Goal: Task Accomplishment & Management: Use online tool/utility

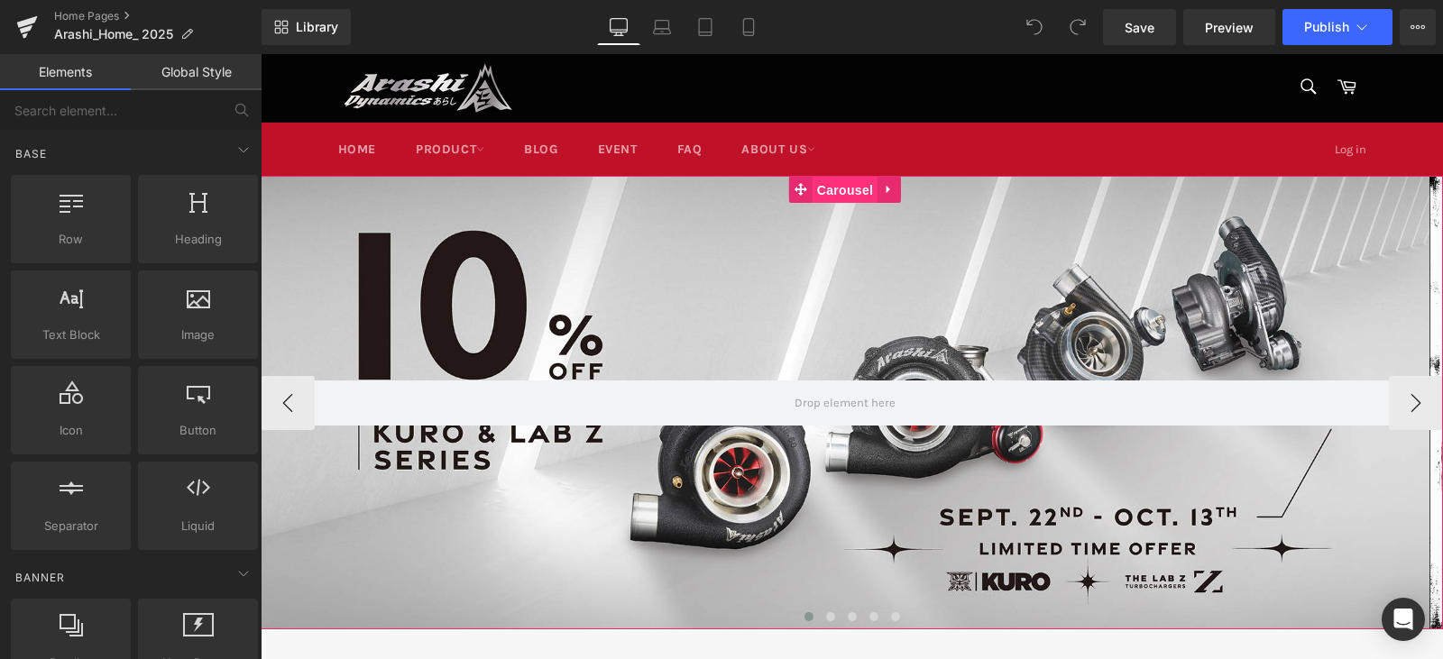
click at [834, 188] on span "Carousel" at bounding box center [844, 190] width 65 height 27
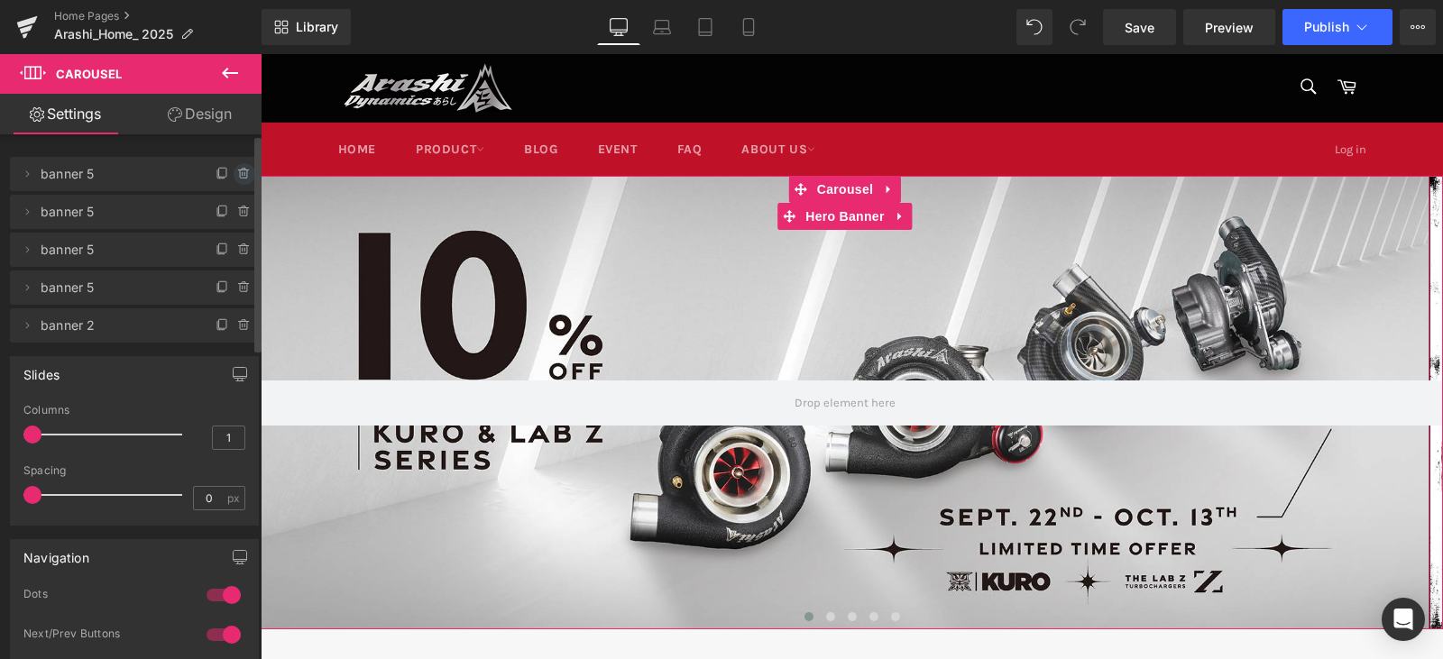
click at [234, 170] on span at bounding box center [245, 174] width 22 height 22
click at [233, 176] on button "Delete" at bounding box center [225, 174] width 57 height 23
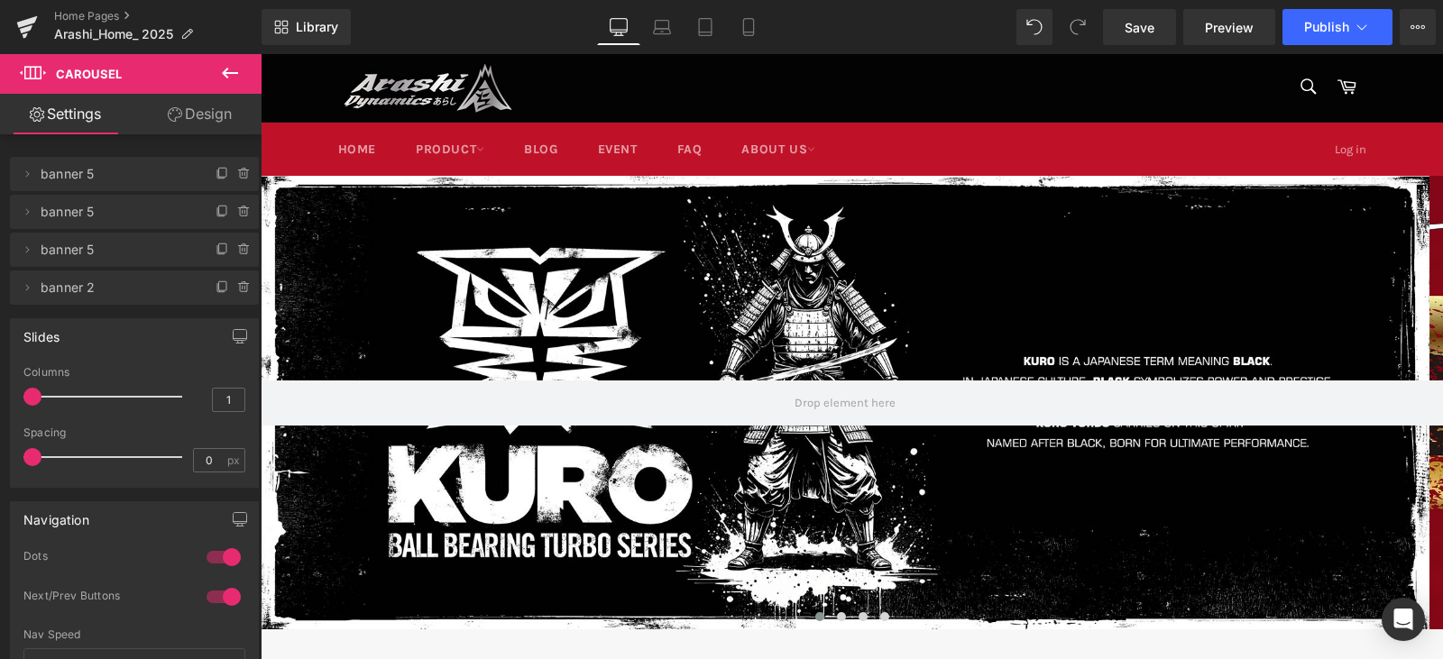
drag, startPoint x: 665, startPoint y: 27, endPoint x: 563, endPoint y: 50, distance: 105.2
click at [665, 27] on icon at bounding box center [662, 27] width 18 height 18
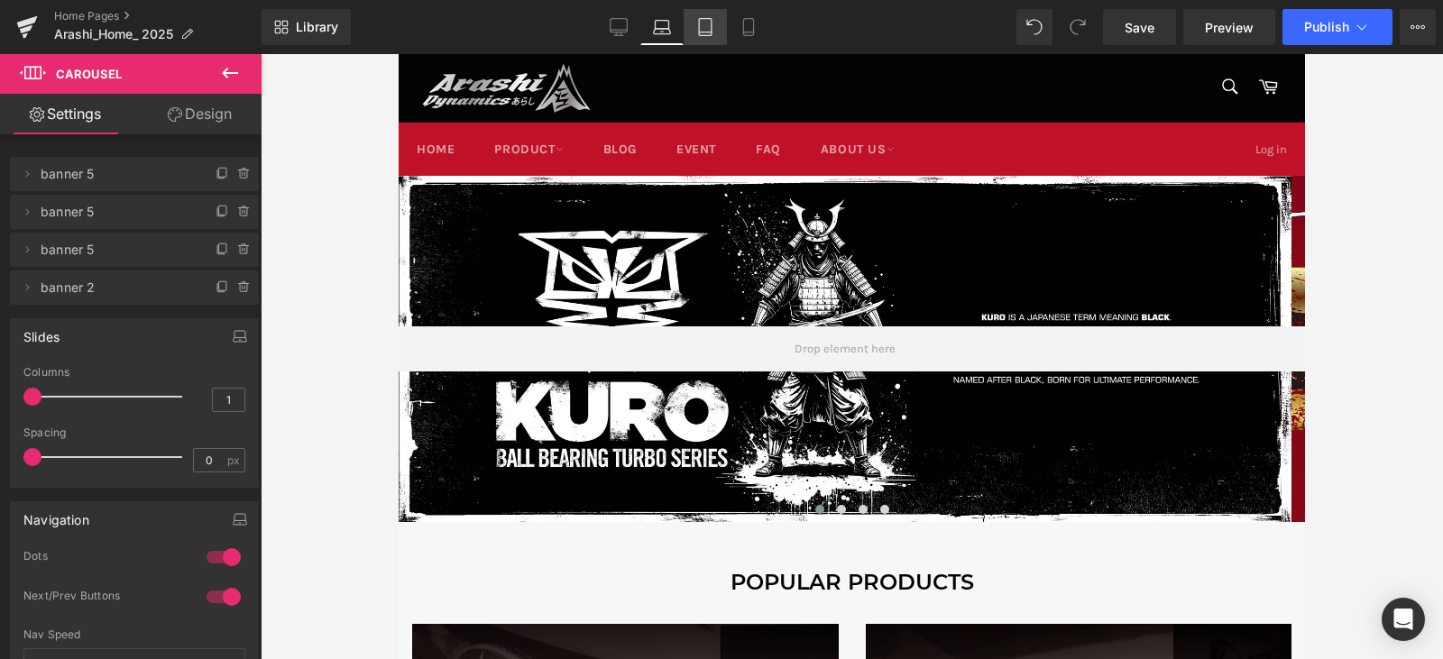
click at [705, 21] on icon at bounding box center [705, 27] width 18 height 18
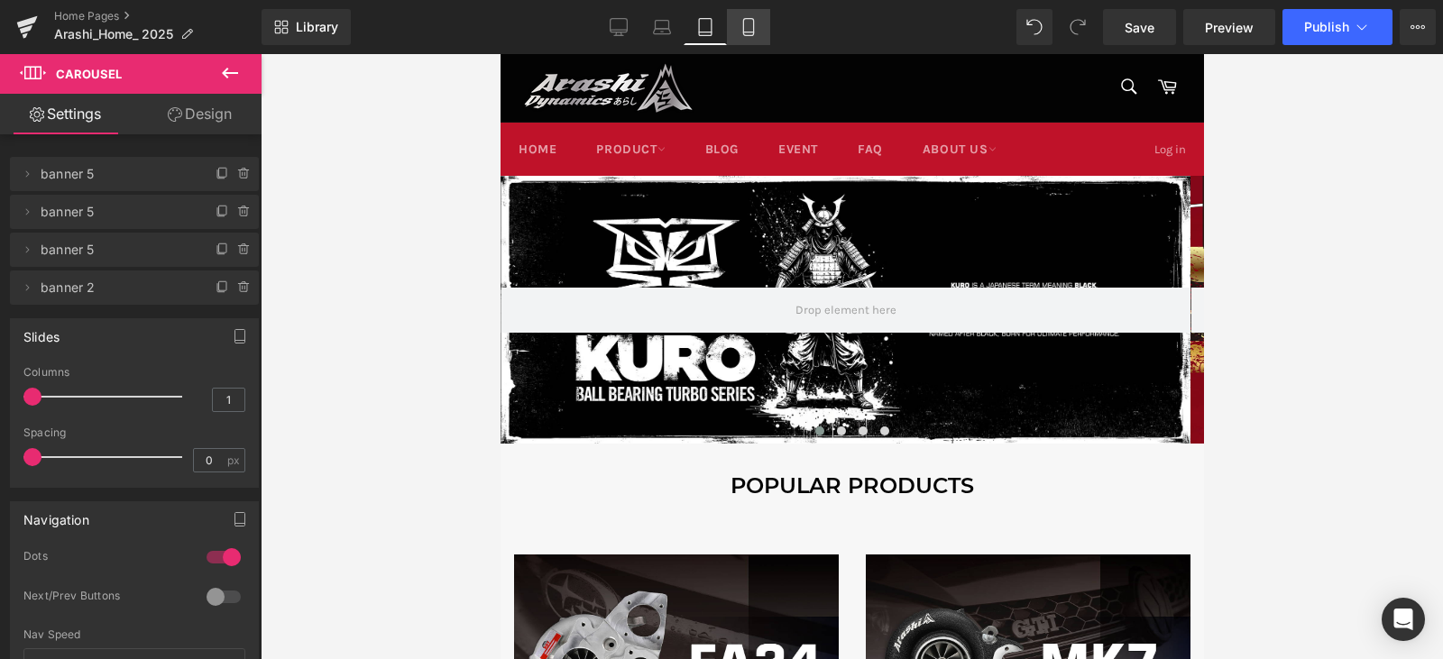
click at [753, 29] on icon at bounding box center [748, 27] width 10 height 17
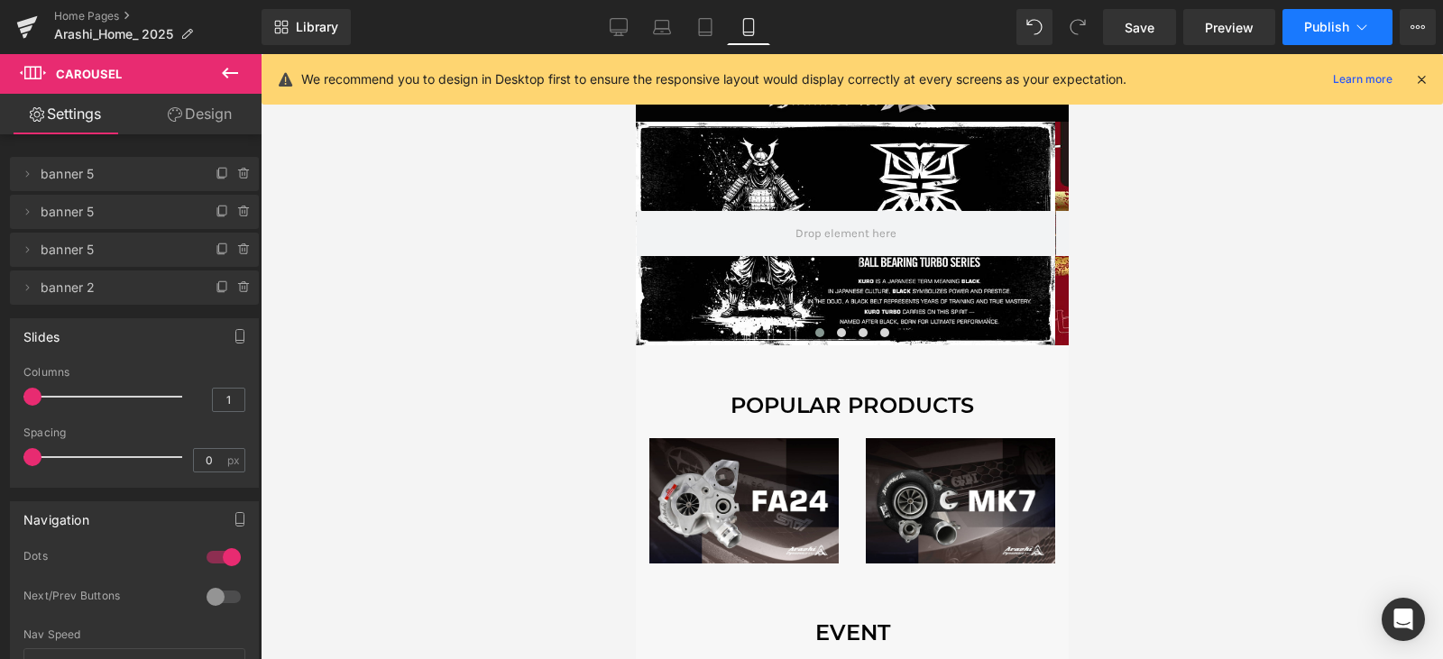
click at [1336, 24] on span "Publish" at bounding box center [1326, 27] width 45 height 14
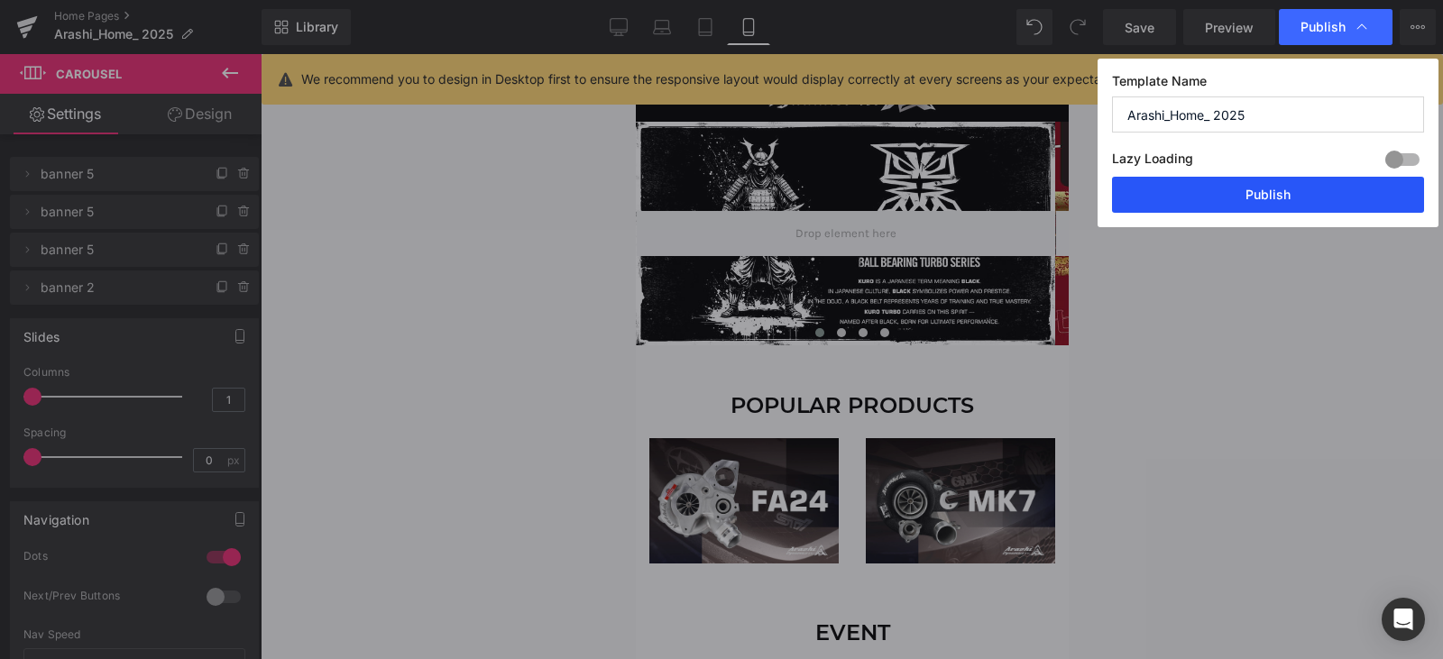
click at [1285, 198] on button "Publish" at bounding box center [1268, 195] width 312 height 36
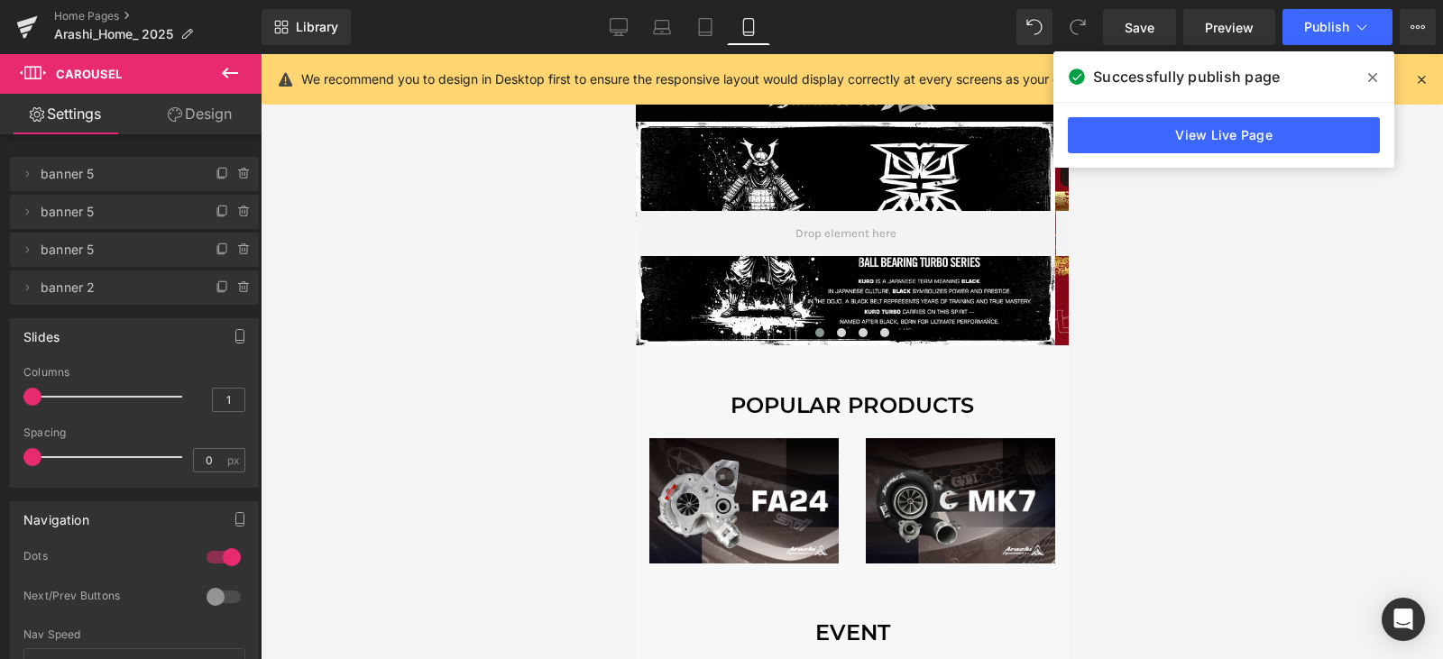
click at [1364, 65] on span at bounding box center [1372, 77] width 29 height 29
